Goal: Task Accomplishment & Management: Manage account settings

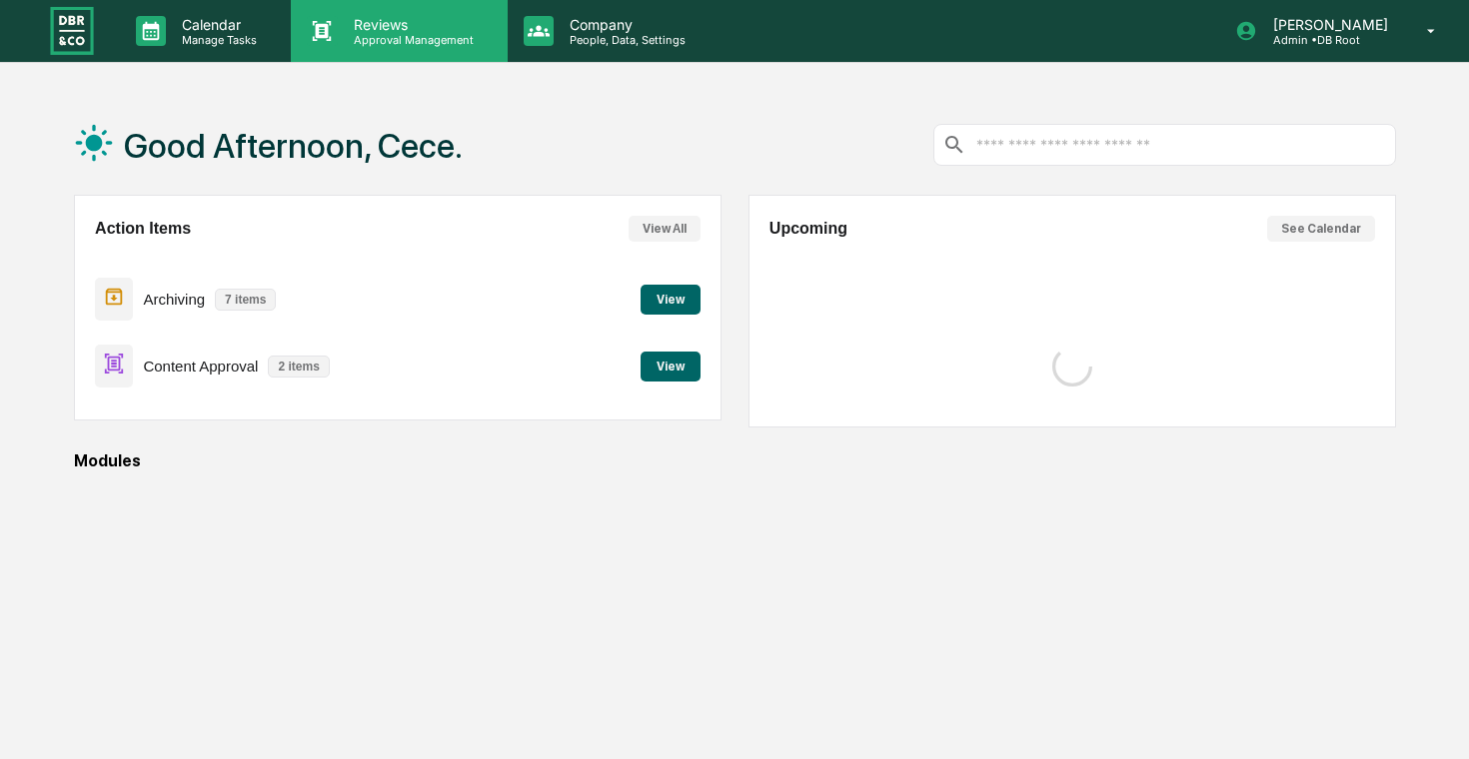
click at [429, 29] on p "Reviews" at bounding box center [411, 24] width 146 height 17
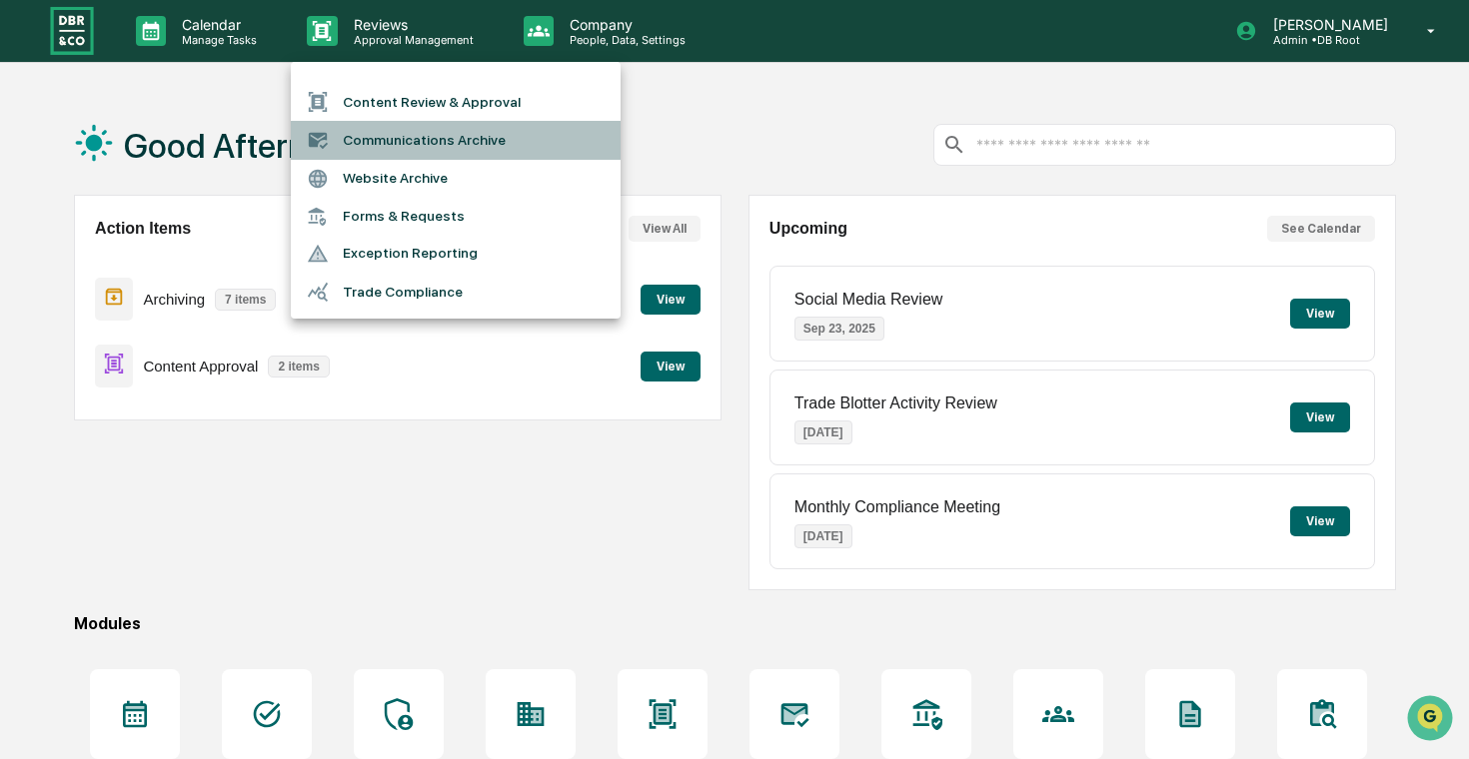
click at [435, 133] on li "Communications Archive" at bounding box center [456, 140] width 330 height 38
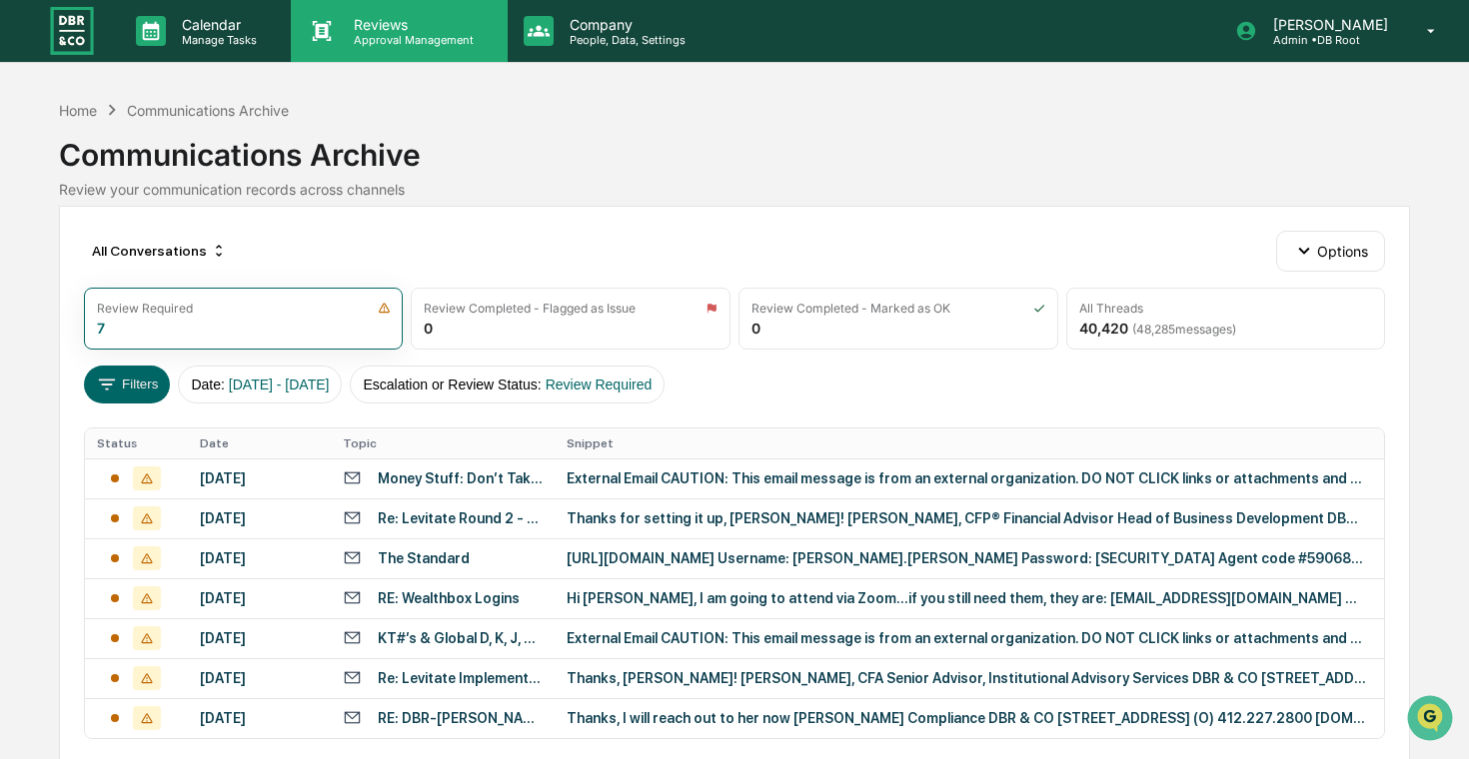
click at [469, 31] on p "Reviews" at bounding box center [411, 24] width 146 height 17
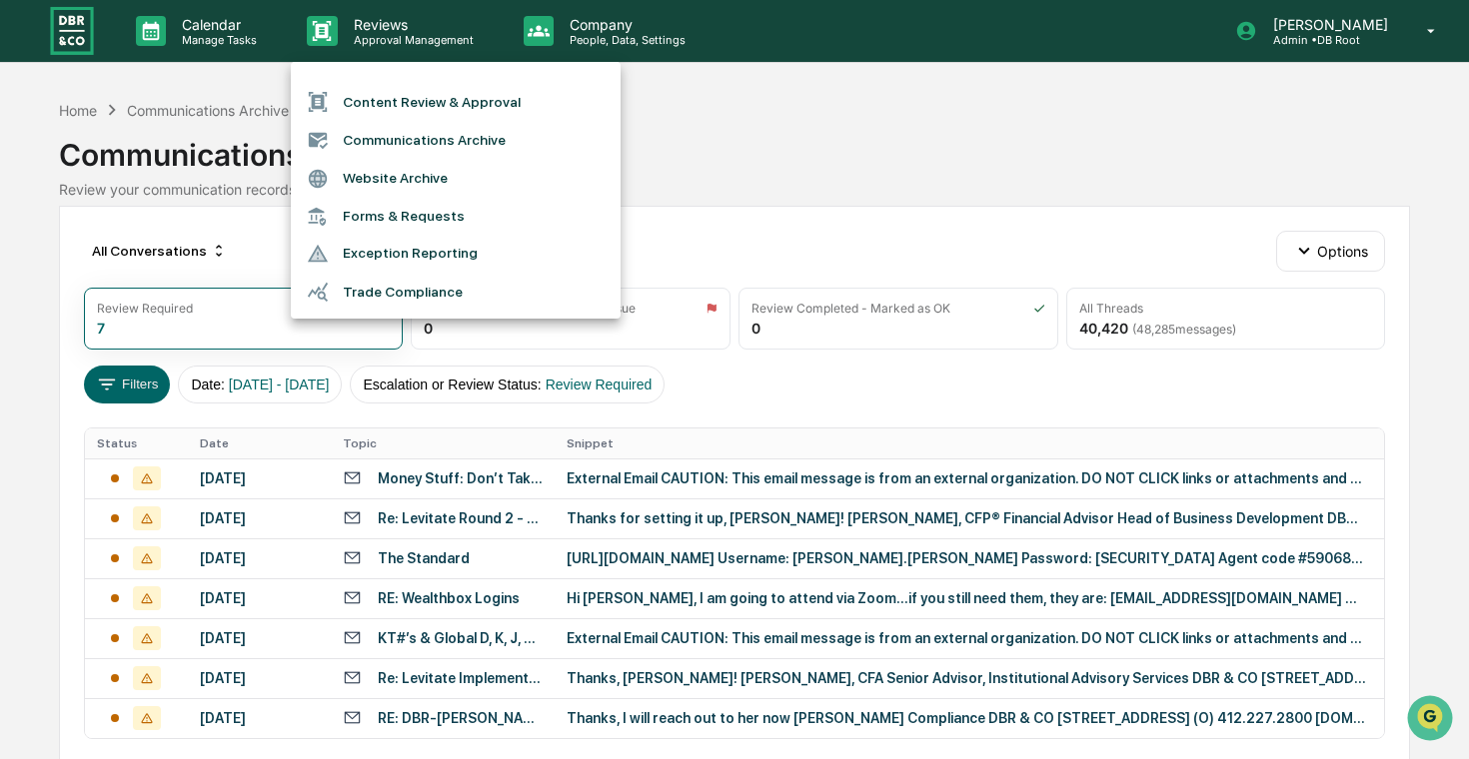
click at [472, 97] on li "Content Review & Approval" at bounding box center [456, 102] width 330 height 38
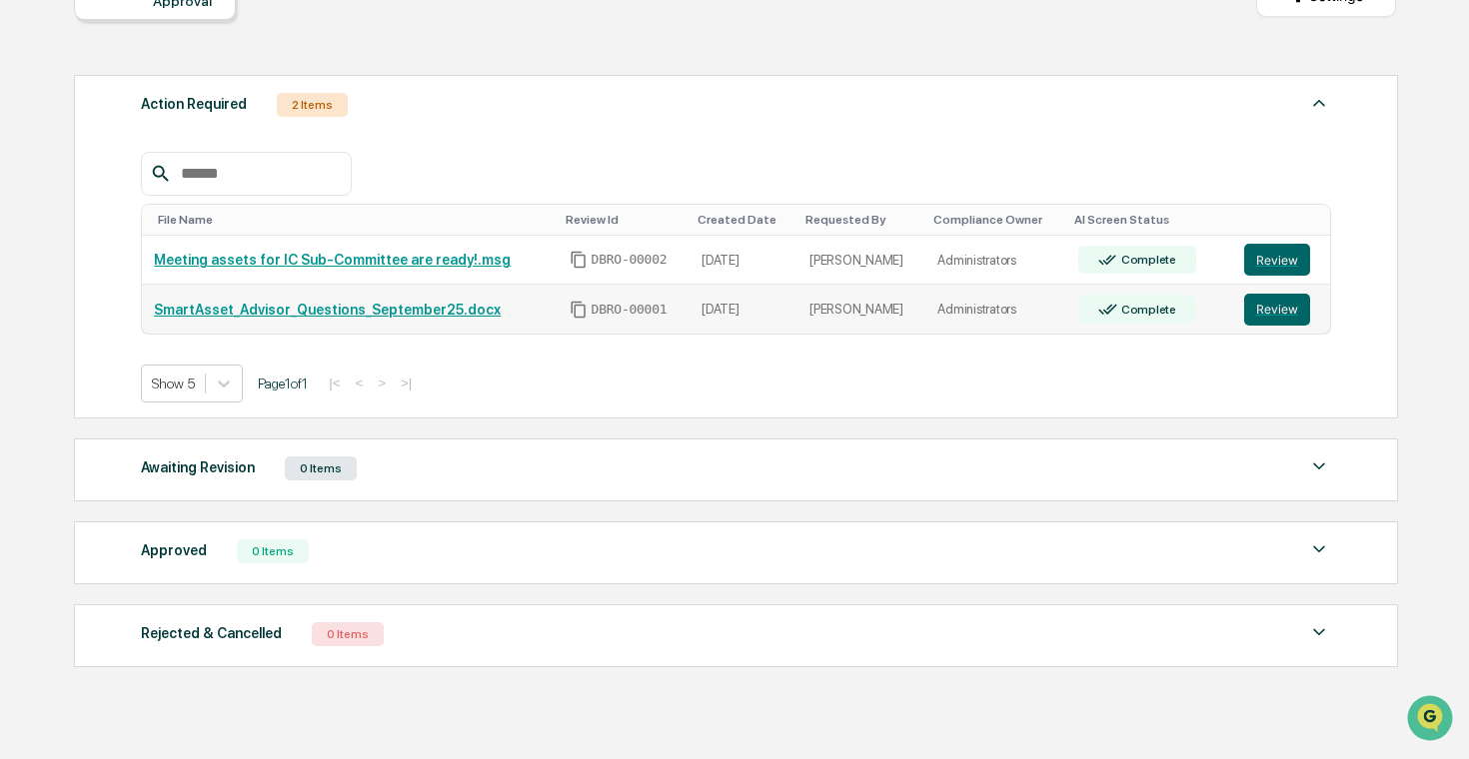
scroll to position [232, 0]
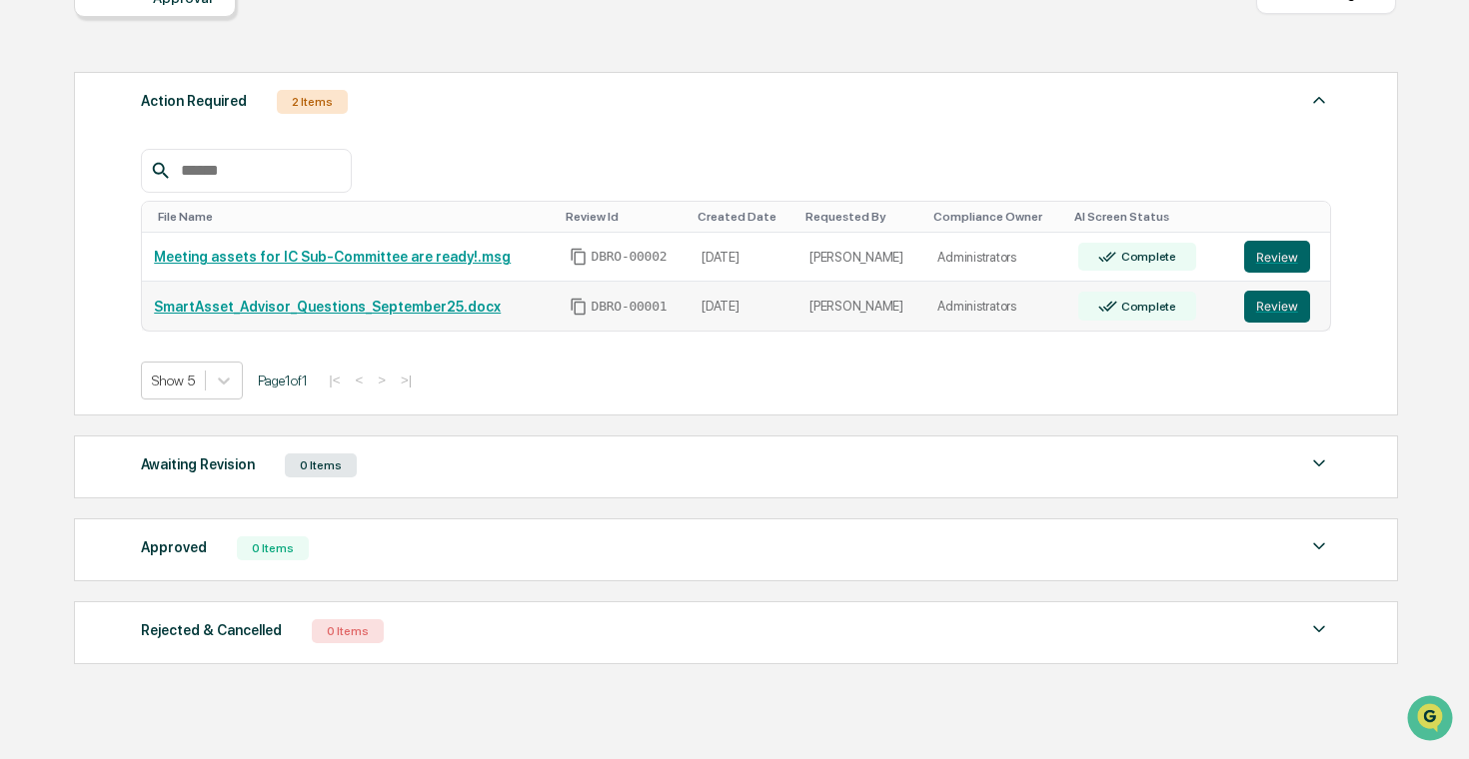
click at [636, 319] on td "DBRO-00001" at bounding box center [624, 306] width 133 height 49
click at [1271, 303] on button "Review" at bounding box center [1277, 307] width 66 height 32
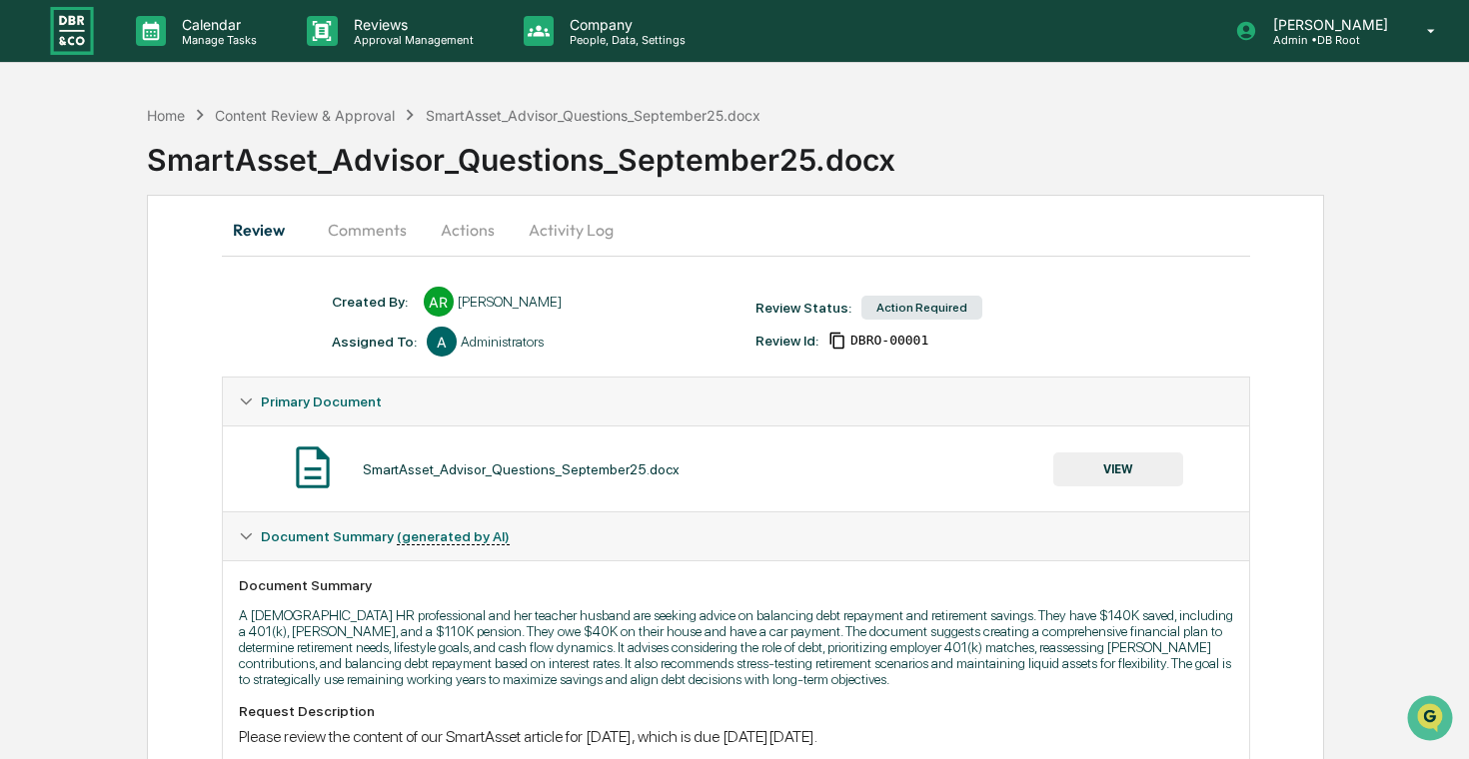
click at [75, 32] on img at bounding box center [72, 30] width 48 height 53
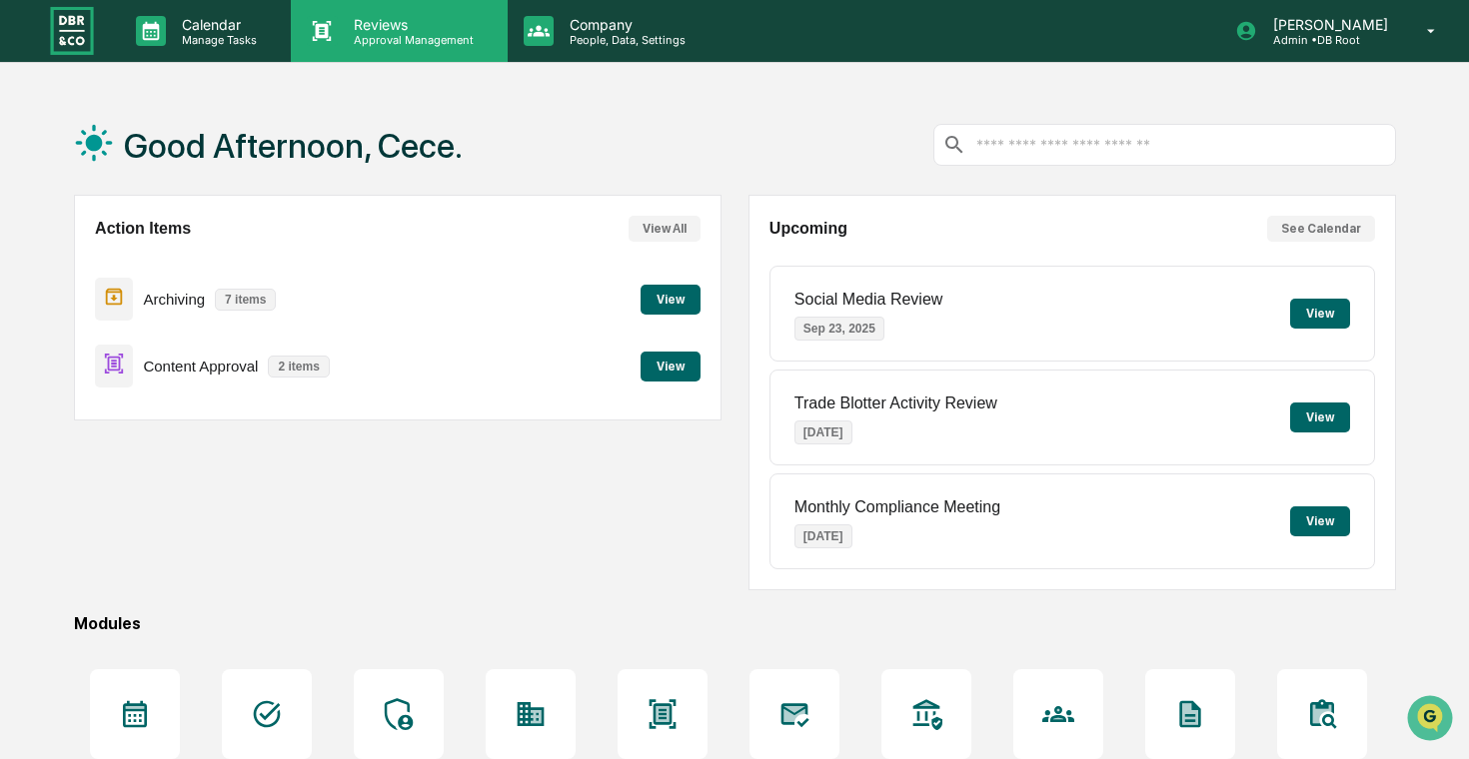
click at [368, 37] on p "Approval Management" at bounding box center [411, 40] width 146 height 14
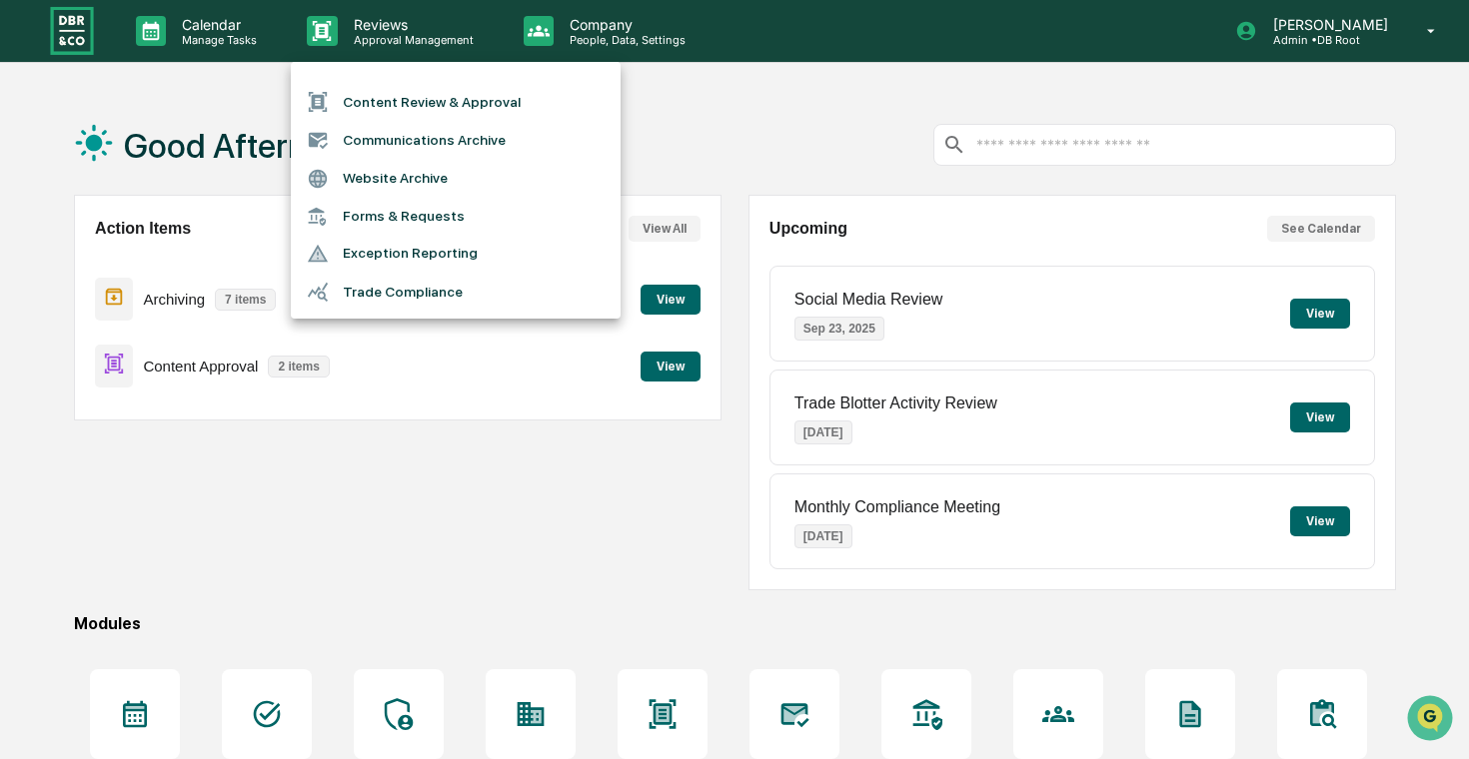
click at [439, 143] on li "Communications Archive" at bounding box center [456, 140] width 330 height 38
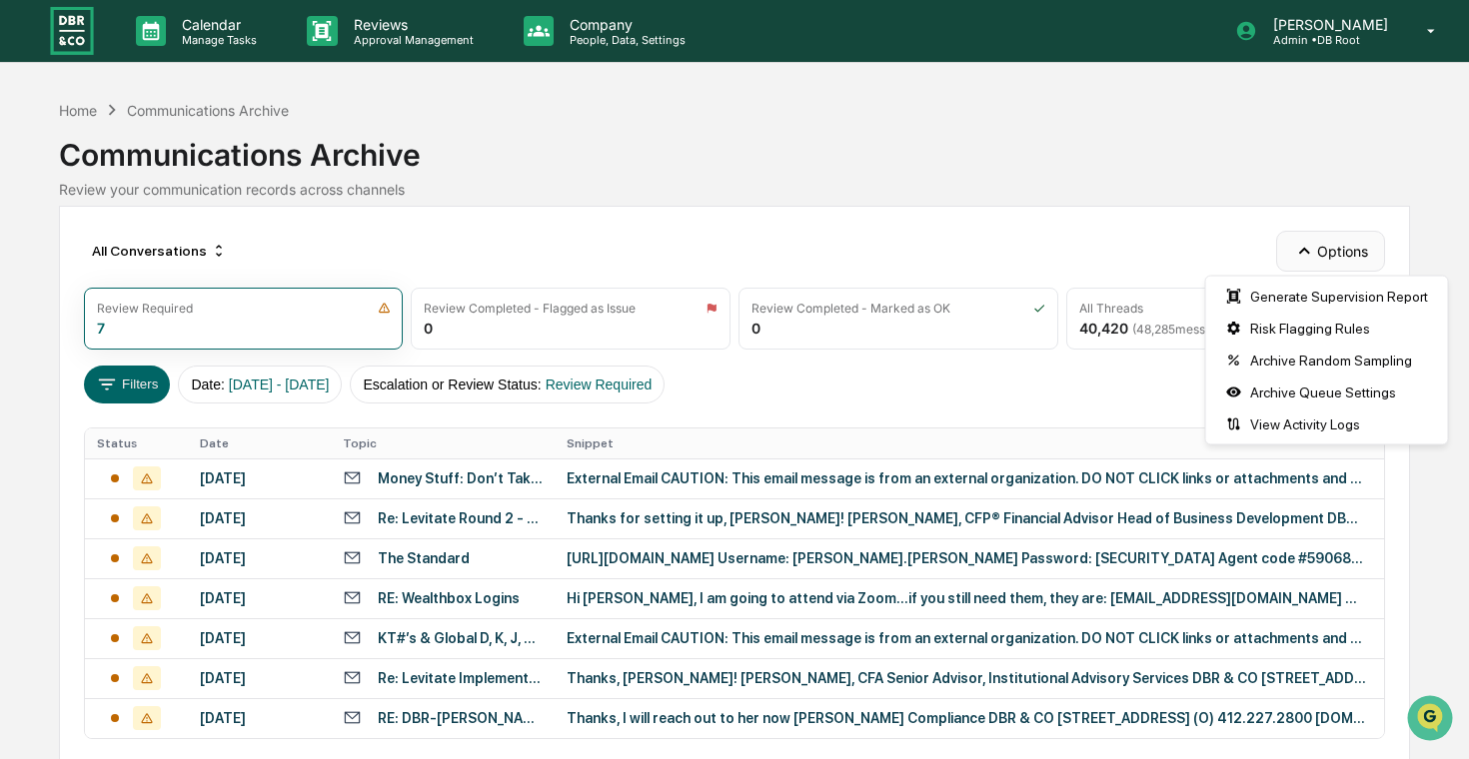
click at [1346, 247] on button "Options" at bounding box center [1330, 251] width 109 height 40
click at [1290, 324] on div "Risk Flagging Rules" at bounding box center [1327, 329] width 234 height 32
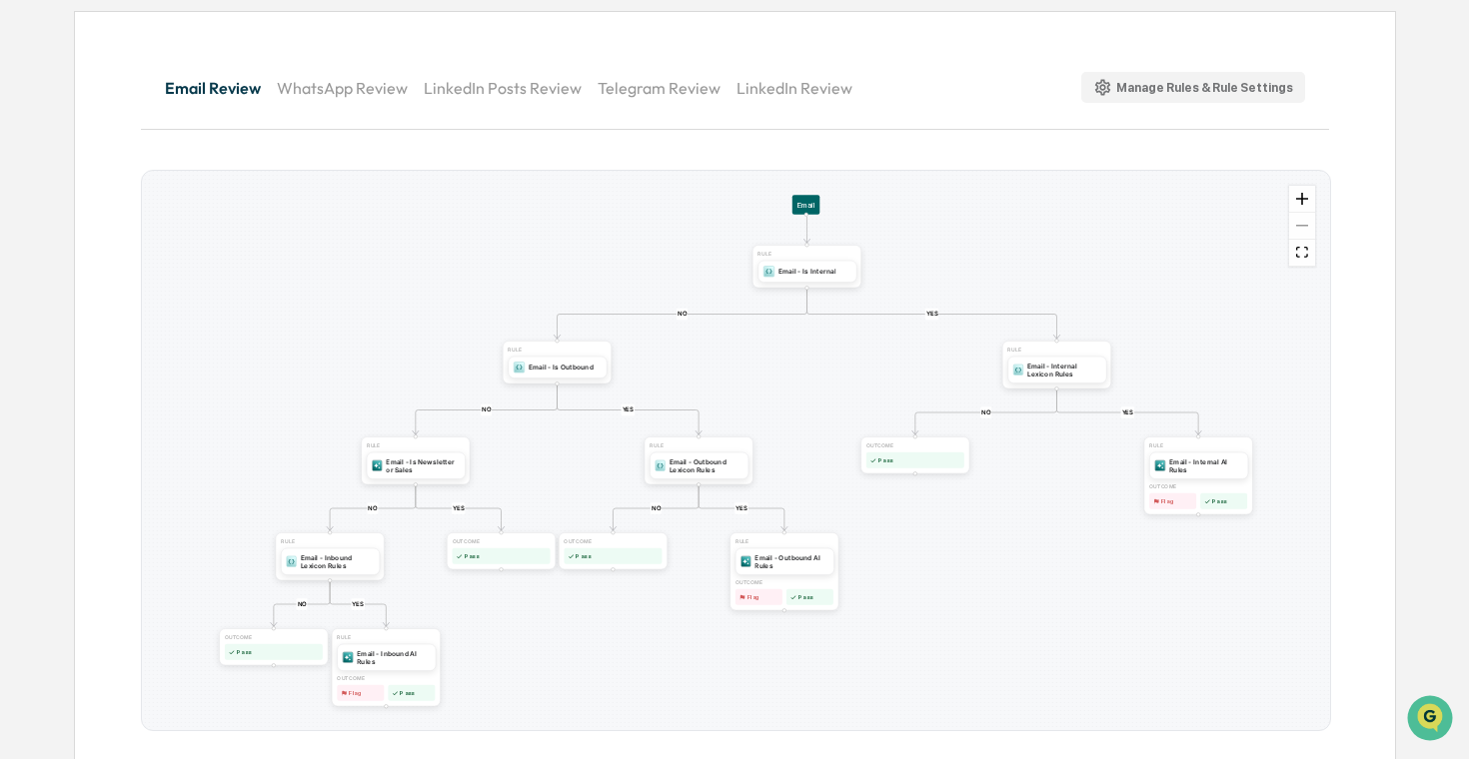
scroll to position [182, 0]
click at [1216, 470] on div "Email - Internal AI Rules" at bounding box center [1205, 467] width 73 height 16
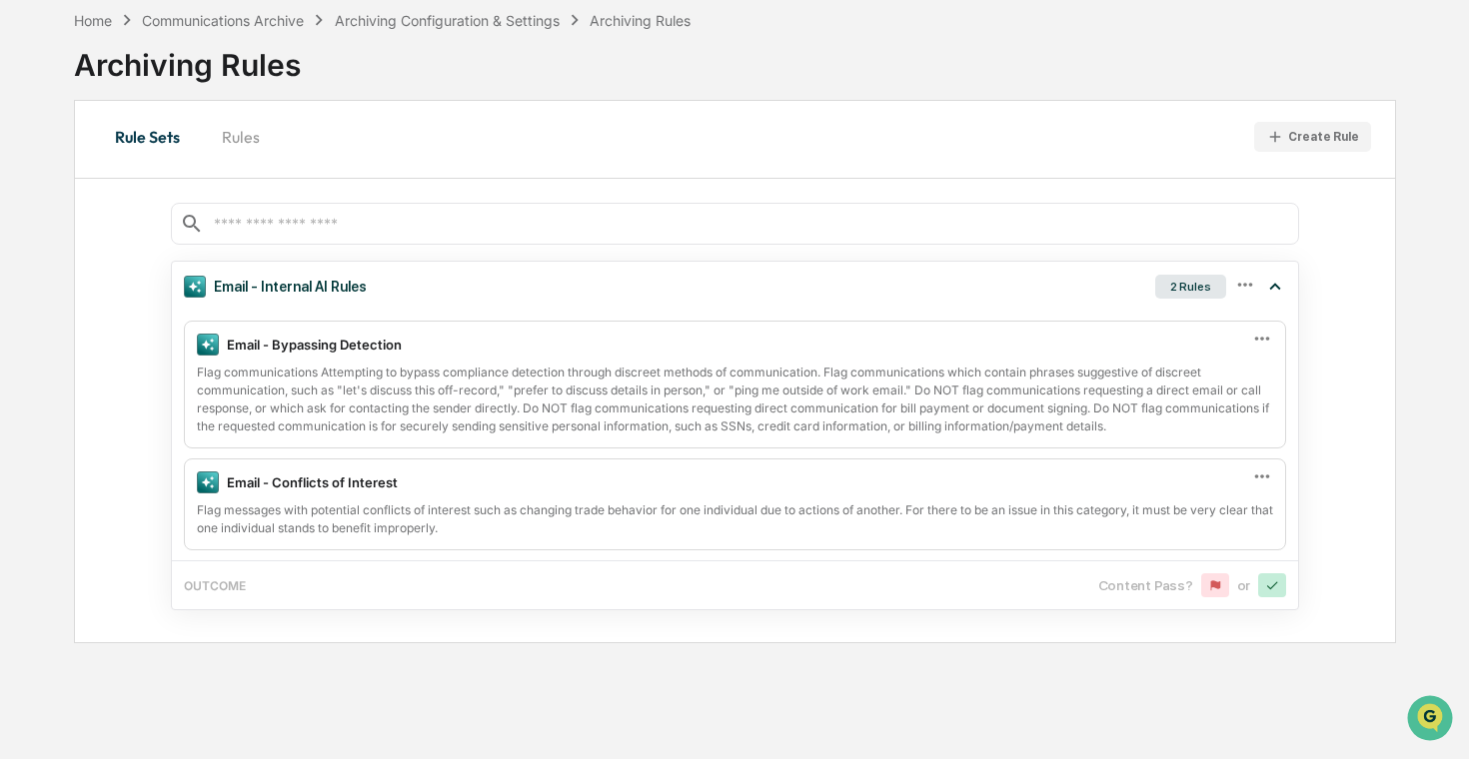
click at [244, 135] on button "Rules" at bounding box center [241, 137] width 90 height 48
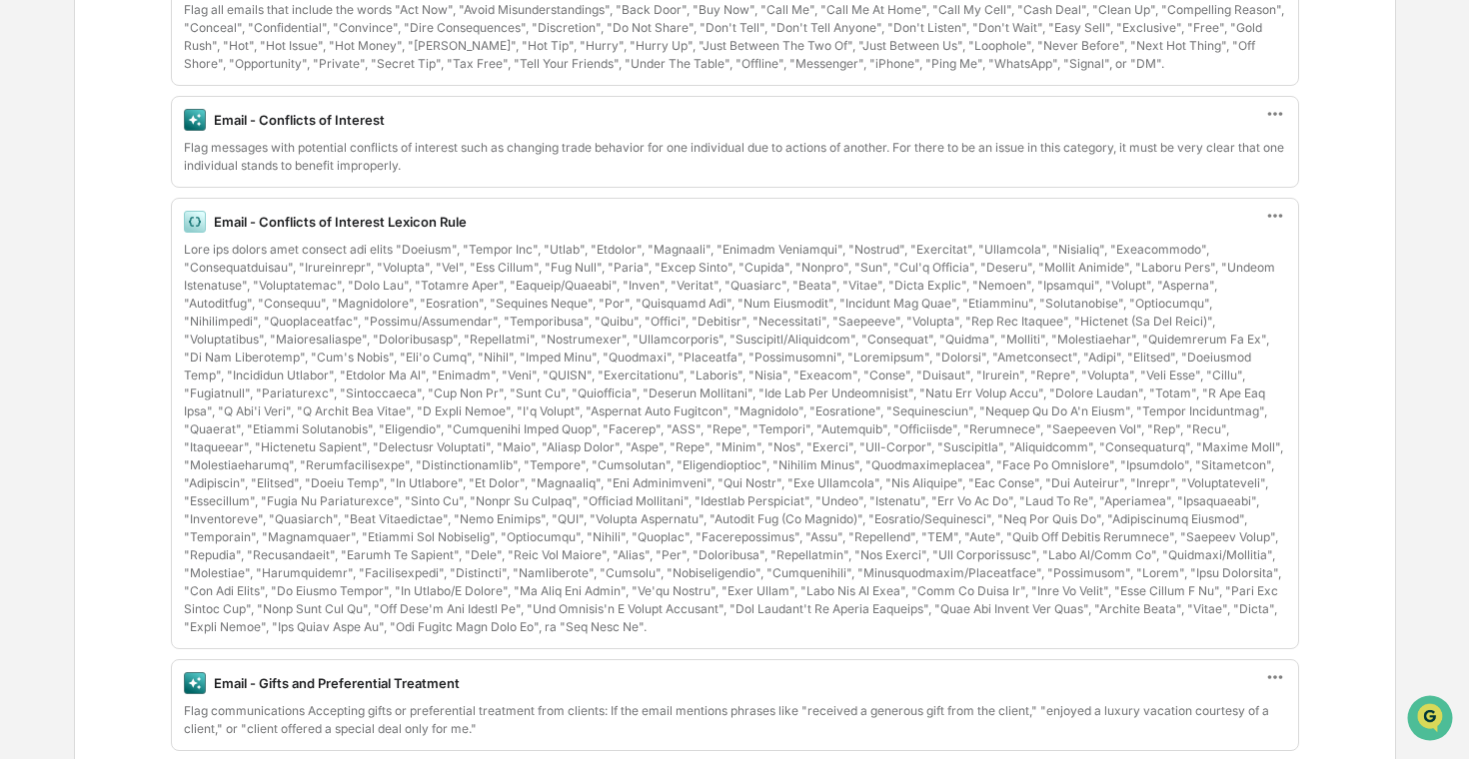
scroll to position [0, 0]
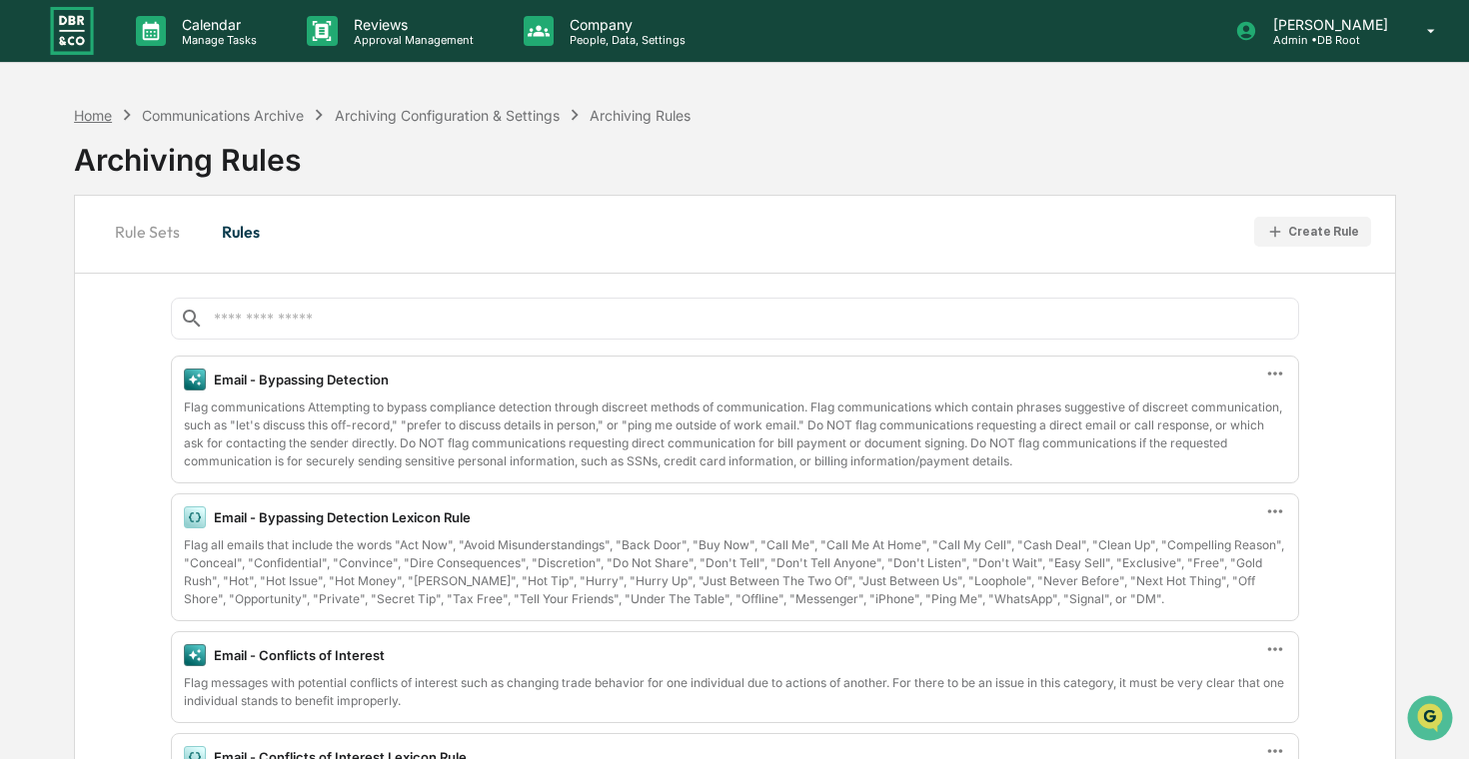
click at [109, 115] on div "Home" at bounding box center [93, 115] width 38 height 17
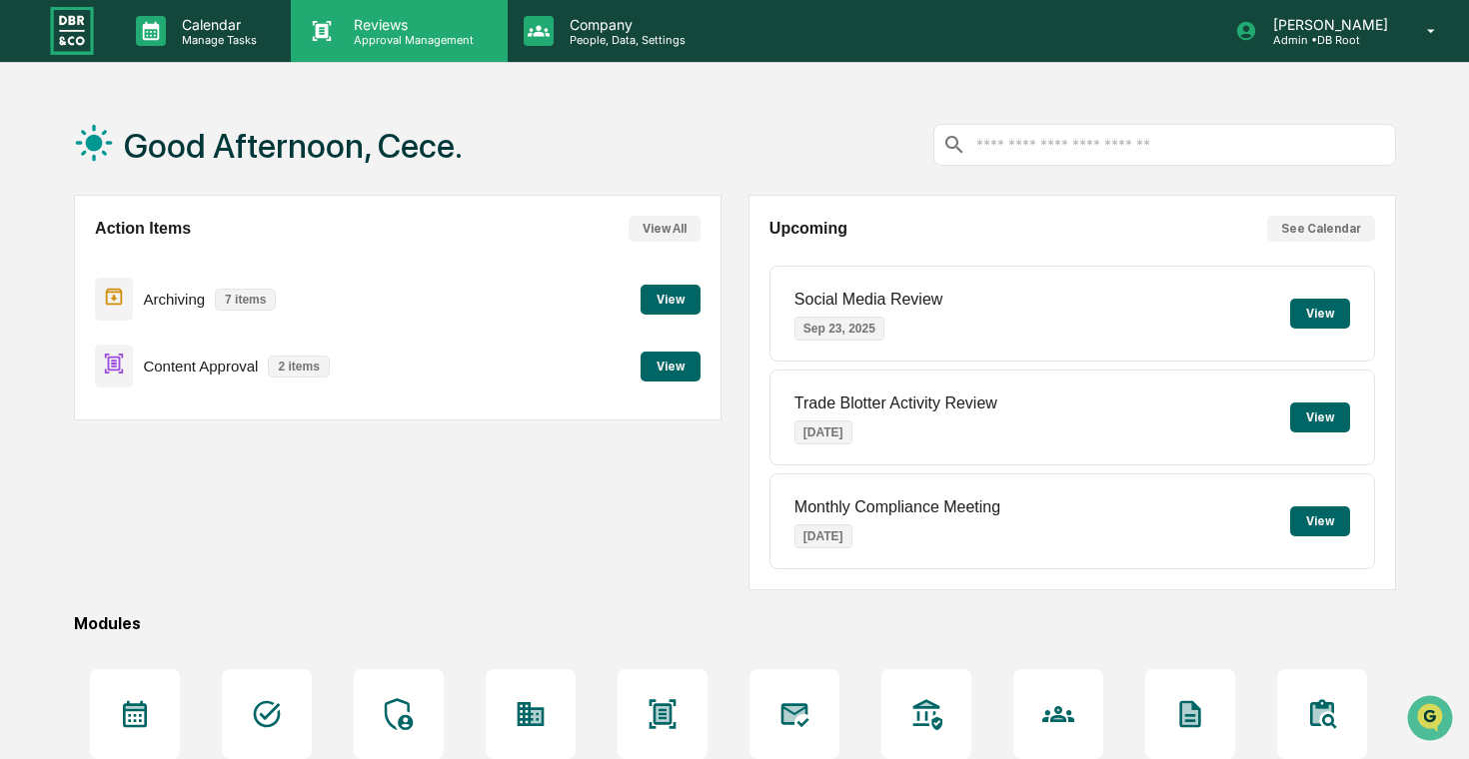
click at [382, 50] on div "Reviews Approval Management" at bounding box center [399, 31] width 216 height 62
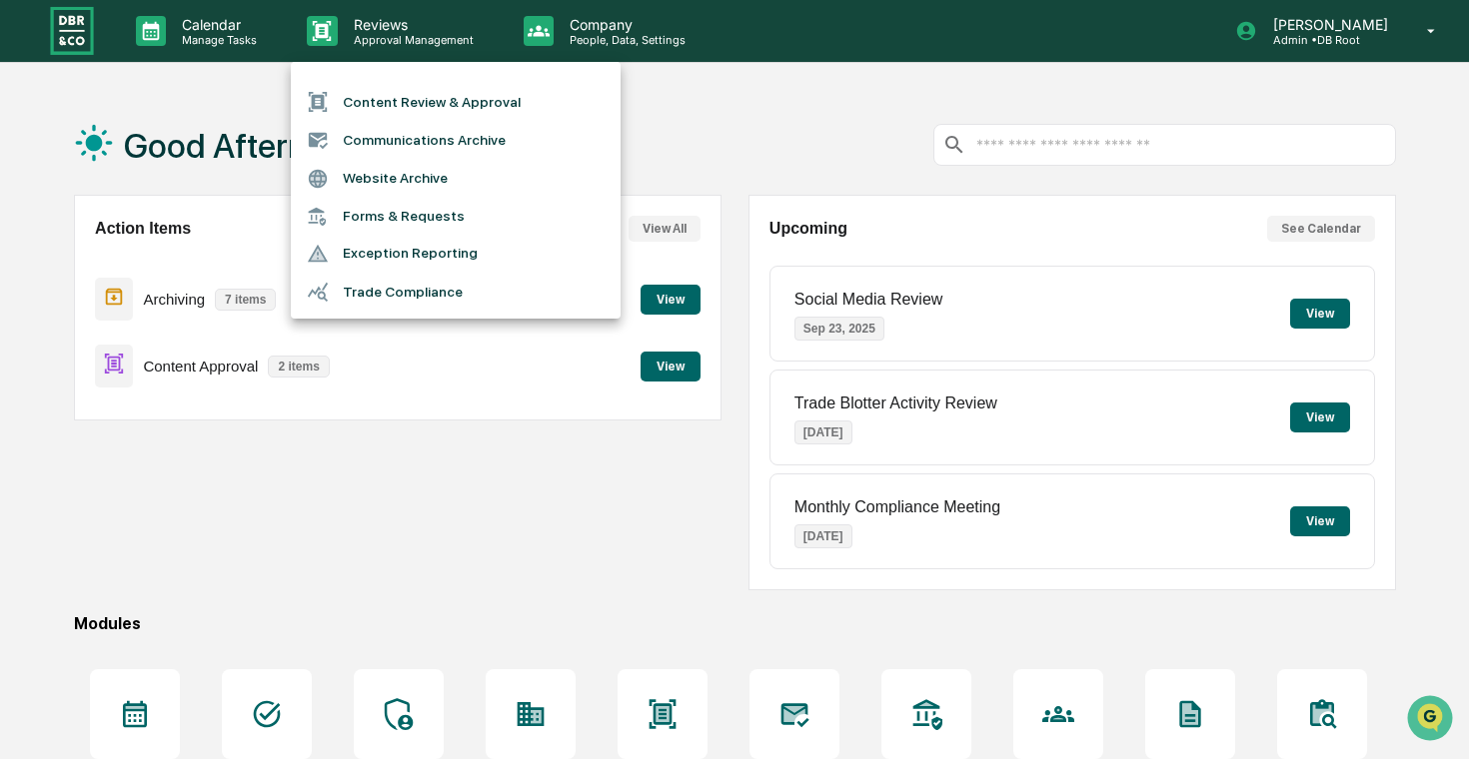
click at [396, 43] on div at bounding box center [734, 379] width 1469 height 759
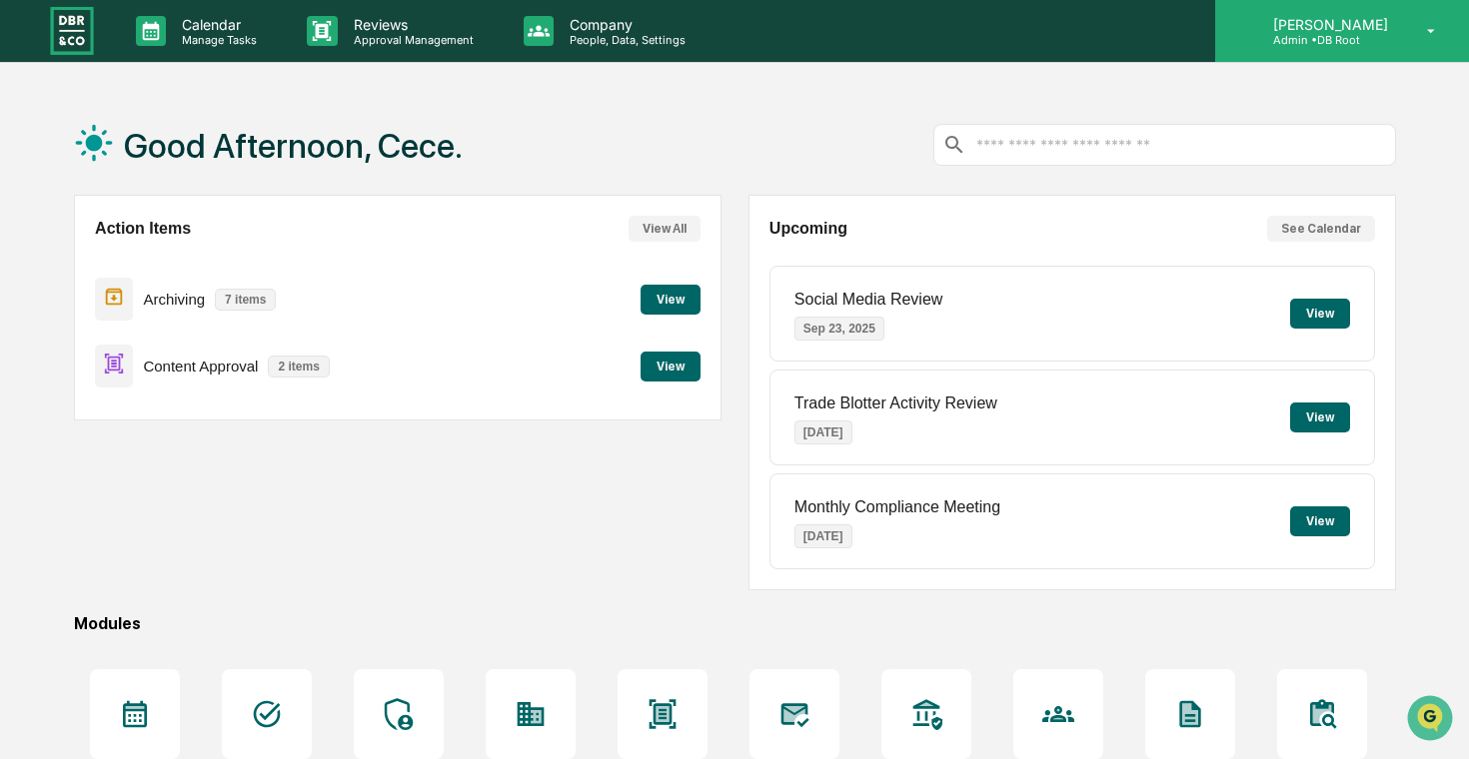
click at [1351, 44] on p "Admin • DB Root" at bounding box center [1327, 40] width 141 height 14
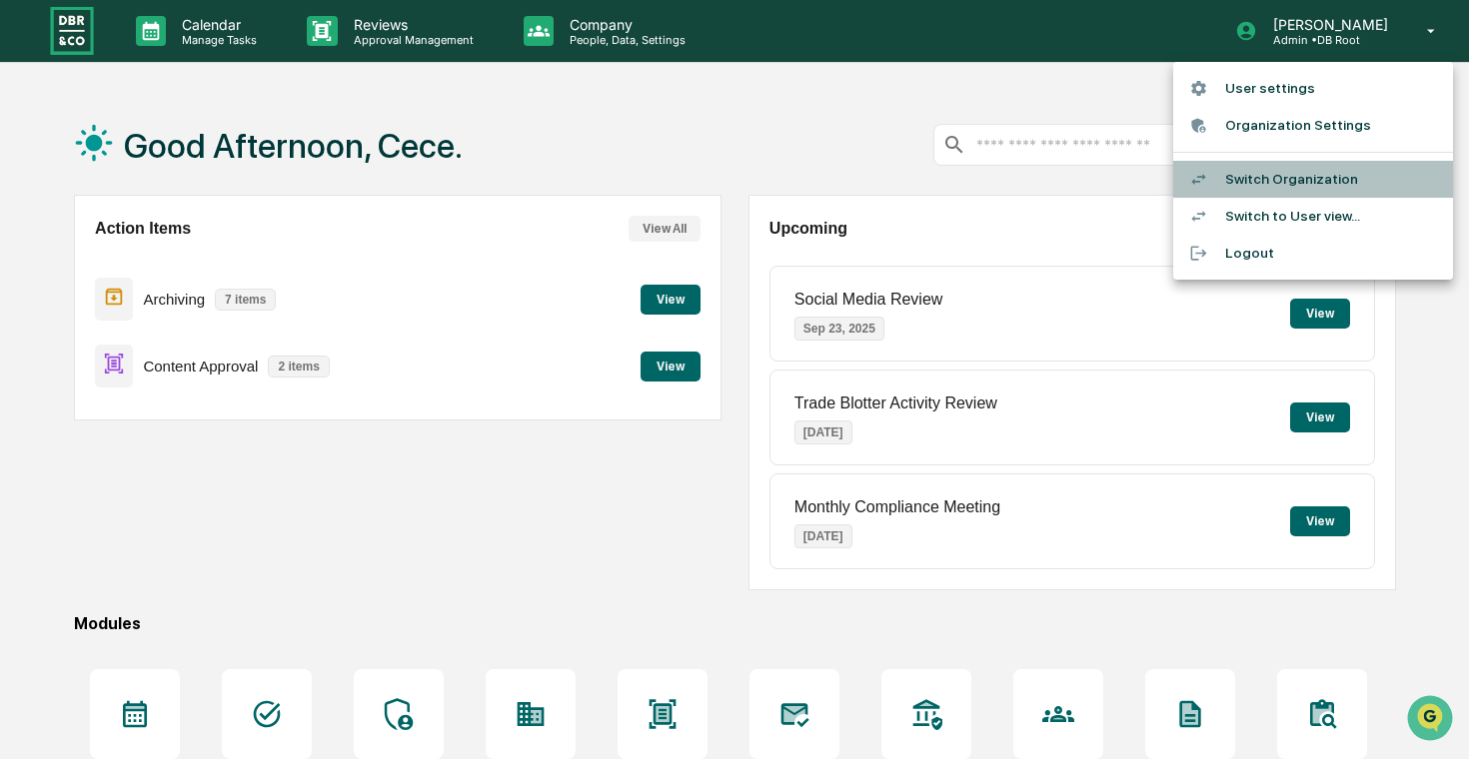
click at [1264, 173] on li "Switch Organization" at bounding box center [1313, 179] width 280 height 37
